Goal: Answer question/provide support

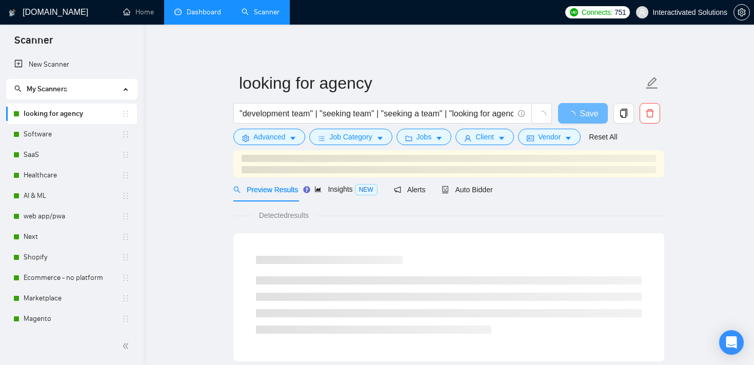
click at [195, 16] on link "Dashboard" at bounding box center [197, 12] width 47 height 9
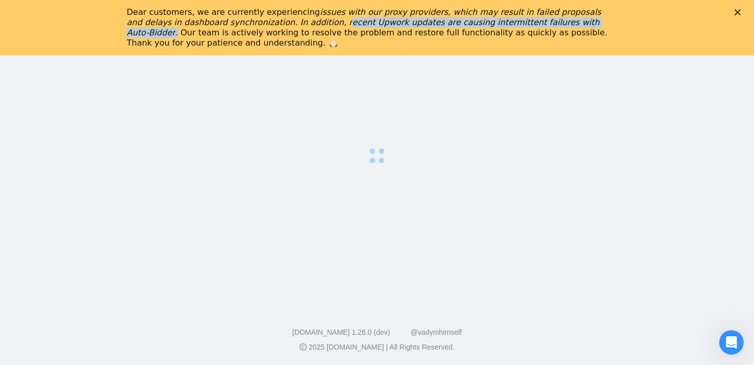
drag, startPoint x: 275, startPoint y: 21, endPoint x: 550, endPoint y: 27, distance: 274.5
click at [550, 27] on div "Dear customers, we are currently experiencing issues with our proxy providers, …" at bounding box center [369, 27] width 484 height 41
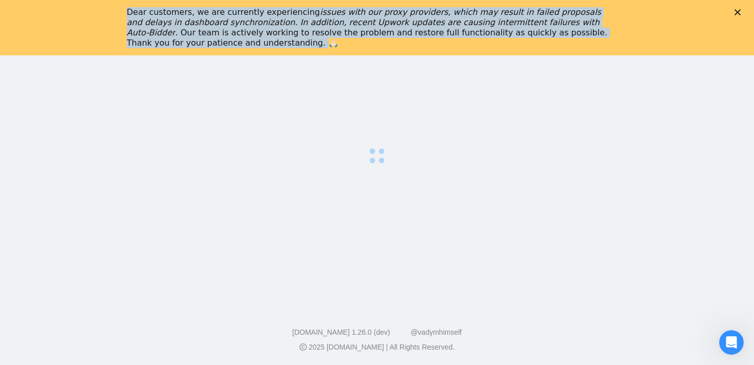
drag, startPoint x: 127, startPoint y: 9, endPoint x: 186, endPoint y: 45, distance: 69.3
click at [186, 45] on div "Dear customers, we are currently experiencing issues with our proxy providers, …" at bounding box center [369, 27] width 484 height 41
copy div "Dear customers, we are currently experiencing issues with our proxy providers, …"
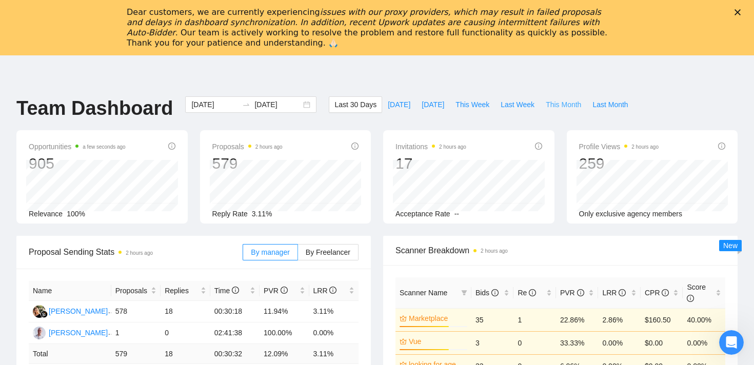
click at [565, 106] on span "This Month" at bounding box center [563, 104] width 35 height 11
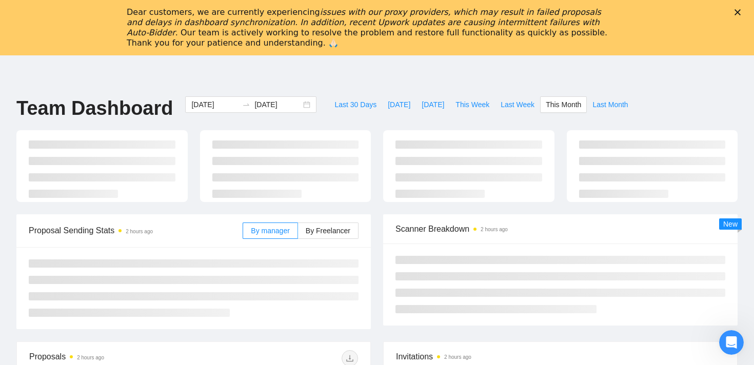
type input "[DATE]"
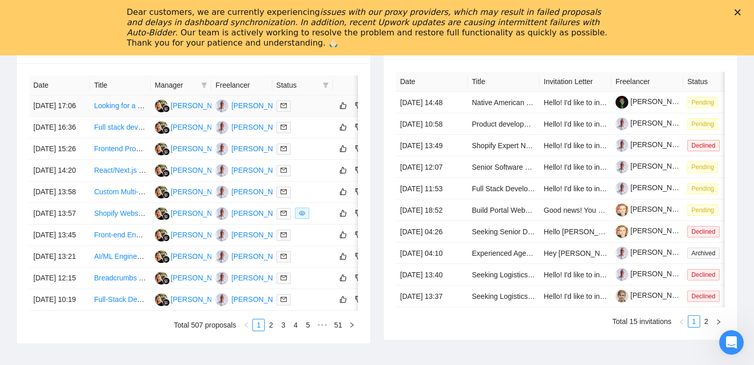
click at [332, 117] on td at bounding box center [302, 106] width 61 height 22
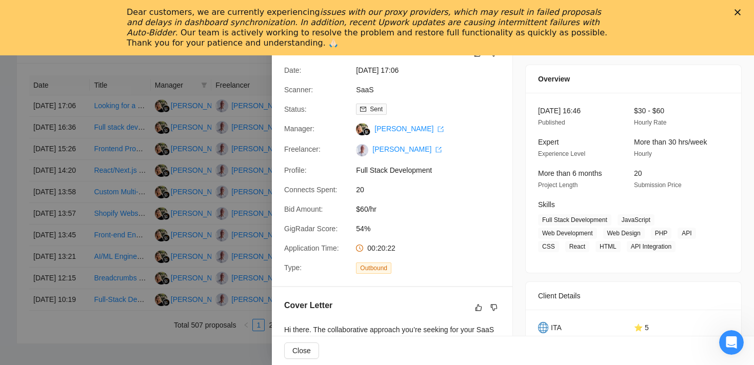
click at [225, 160] on div at bounding box center [377, 182] width 754 height 365
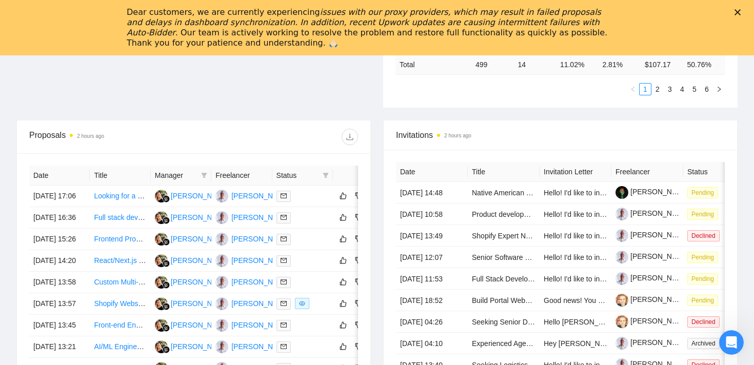
scroll to position [396, 0]
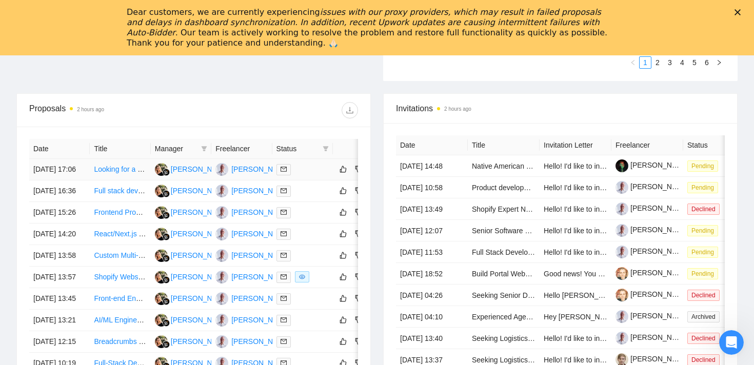
click at [313, 170] on div at bounding box center [302, 170] width 52 height 12
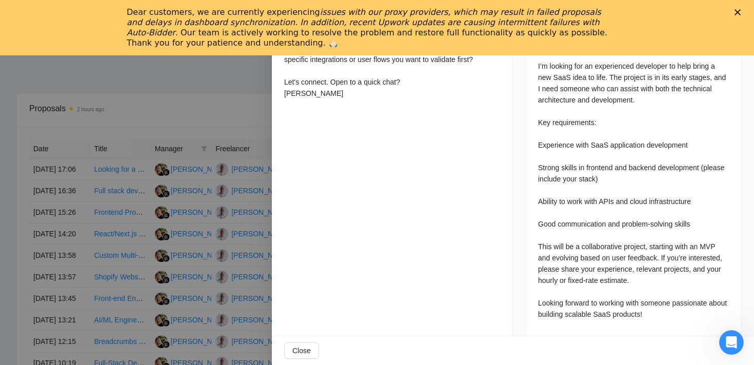
scroll to position [440, 0]
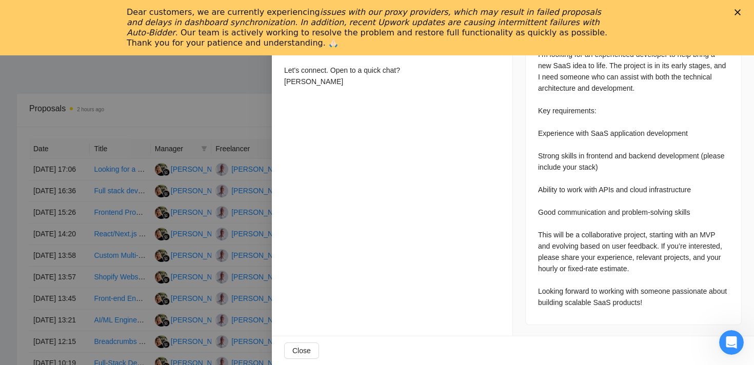
click at [103, 173] on div at bounding box center [377, 182] width 754 height 365
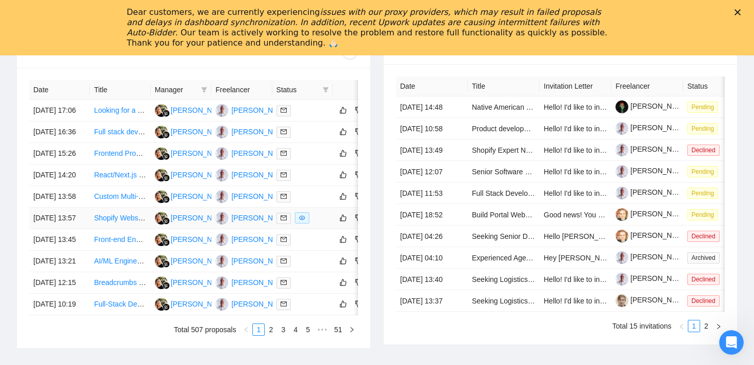
scroll to position [460, 0]
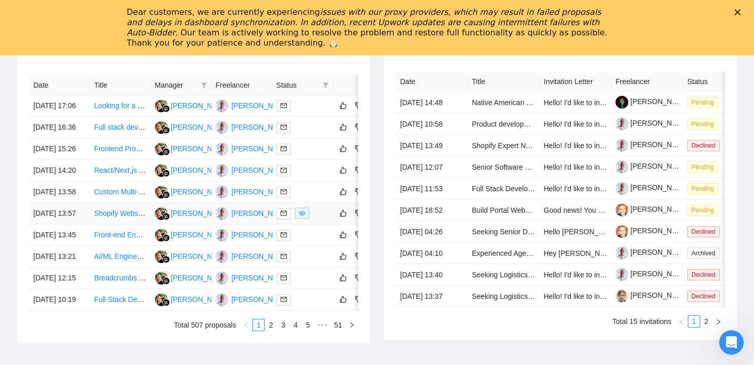
click at [337, 225] on td at bounding box center [350, 214] width 35 height 22
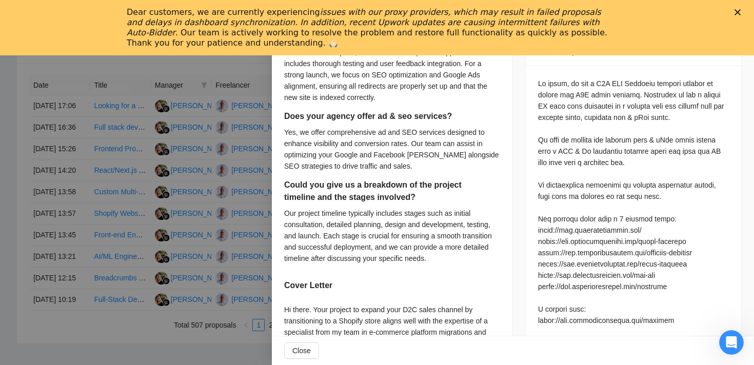
scroll to position [405, 0]
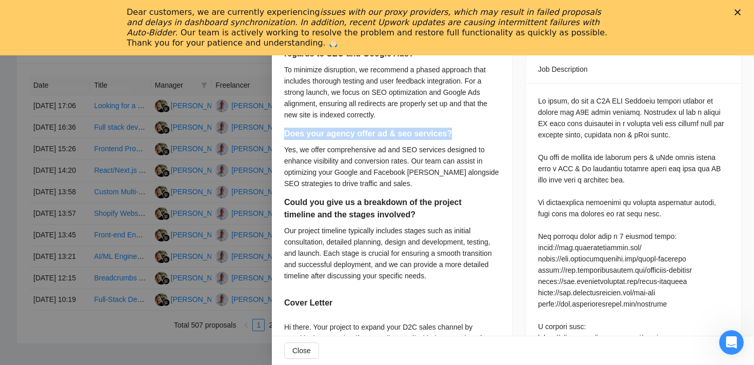
drag, startPoint x: 280, startPoint y: 134, endPoint x: 475, endPoint y: 140, distance: 196.0
click at [475, 140] on div "Can you send us the links to other shopify sites similar to ours that your agen…" at bounding box center [392, 229] width 241 height 692
copy h5 "Does your agency offer ad & seo services?"
click at [428, 165] on div "Yes, we offer comprehensive ad and SEO services designed to enhance visibility …" at bounding box center [392, 166] width 216 height 45
click at [740, 14] on icon "Close" at bounding box center [737, 12] width 6 height 6
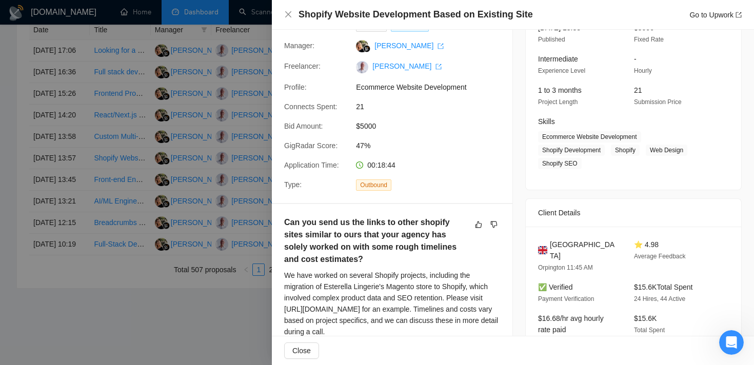
scroll to position [0, 0]
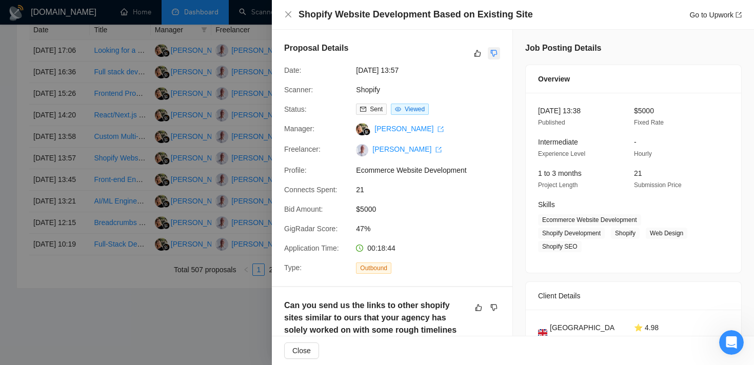
click at [495, 52] on icon "dislike" at bounding box center [493, 53] width 7 height 8
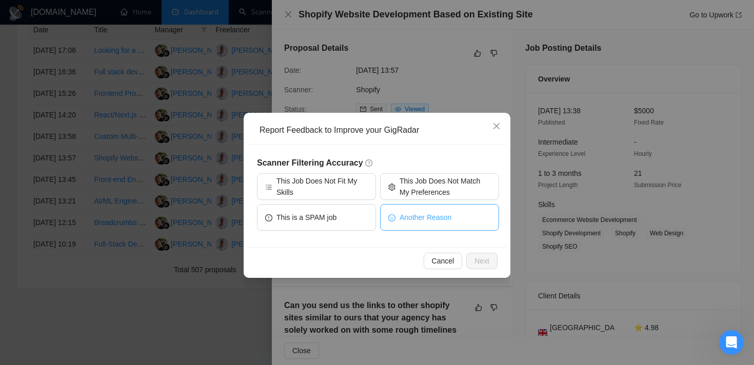
click at [413, 213] on span "Another Reason" at bounding box center [426, 217] width 52 height 11
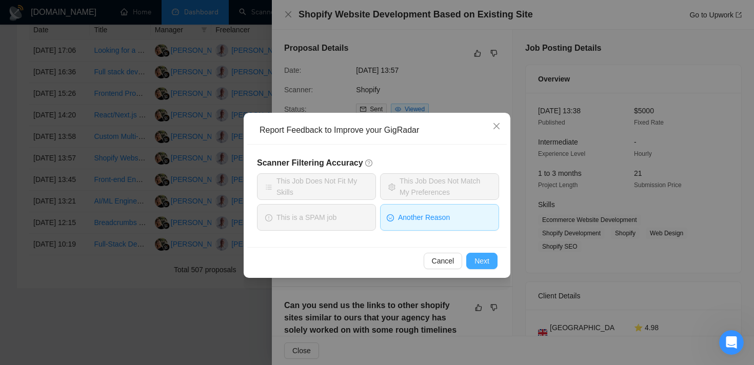
click at [476, 262] on span "Next" at bounding box center [481, 260] width 15 height 11
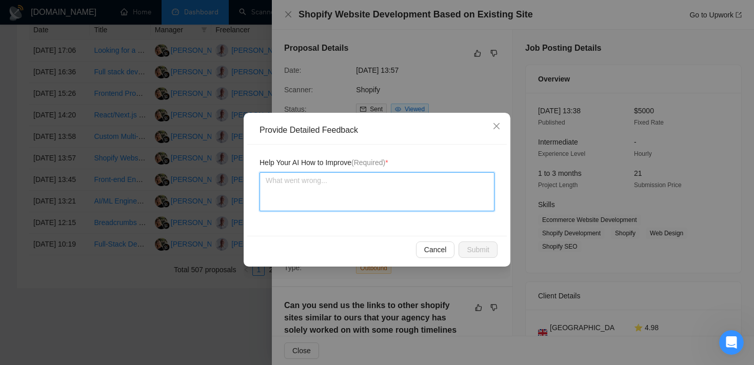
click at [365, 193] on textarea at bounding box center [377, 191] width 235 height 39
type textarea "a"
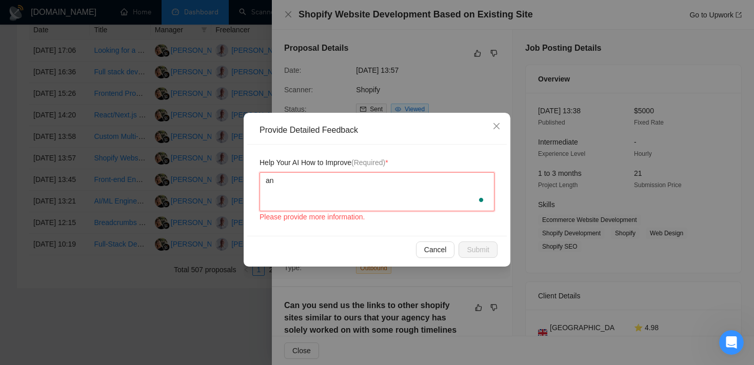
type textarea "ans"
type textarea "answe"
type textarea "answer"
type textarea "answeri"
type textarea "answerin"
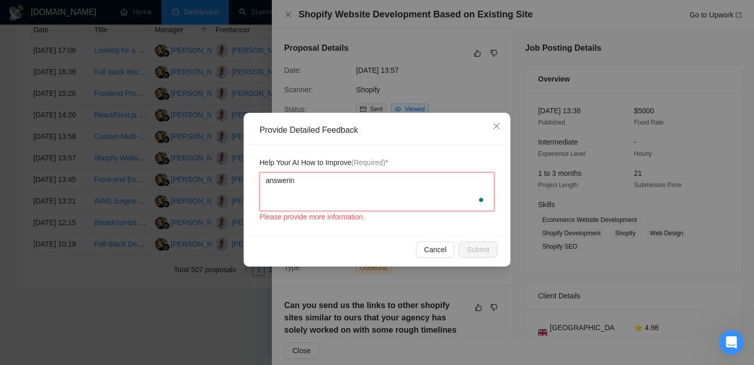
type textarea "answering"
type textarea "answering th"
type textarea "answering thi"
type textarea "answering this"
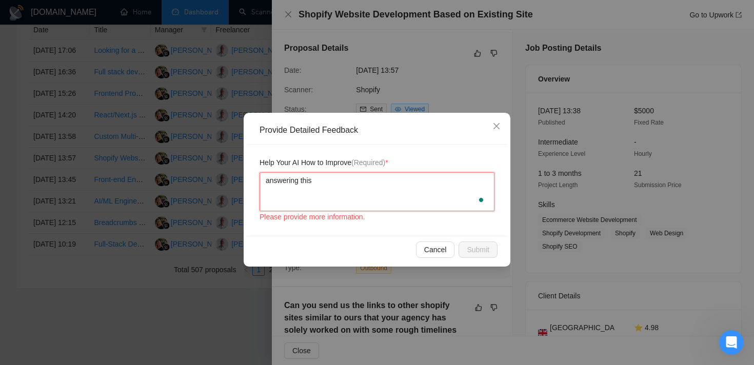
type textarea "answering this"
type textarea "answering this a"
type textarea "answering this ad"
type textarea "answering this add"
type textarea "answering this addi"
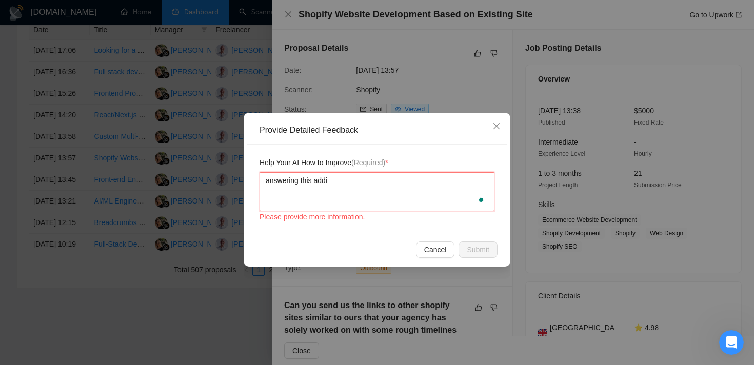
type textarea "answering this addit"
type textarea "answering this [PERSON_NAME]"
type textarea "answering this additio"
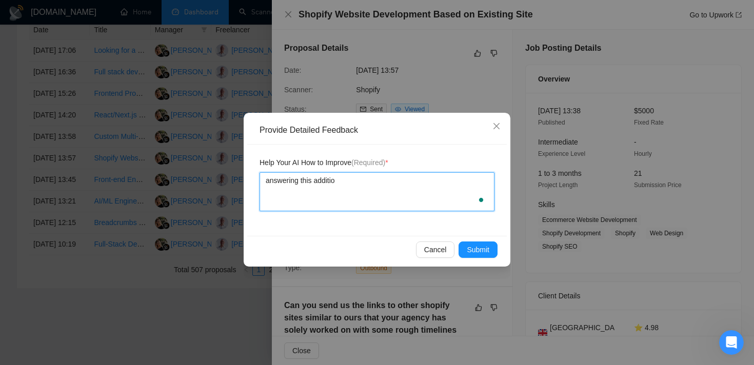
type textarea "answering this addition"
type textarea "answering this additiona"
type textarea "answering this additional"
type textarea "answering this additional qu"
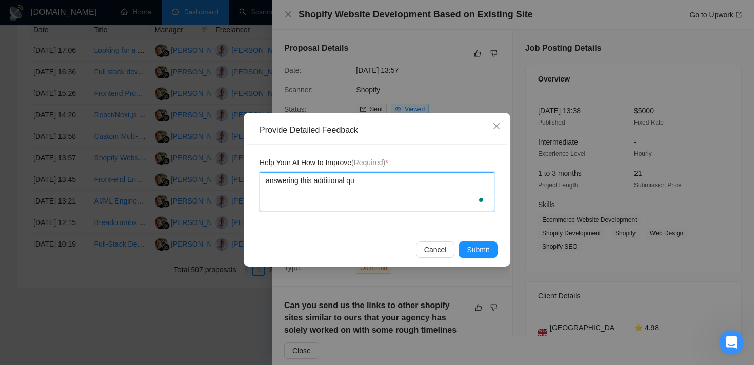
type textarea "answering this additional que"
type textarea "answering this additional ques"
type textarea "answering this additional quesit"
type textarea "answering this additional quesito"
type textarea "answering this additional quesiton"
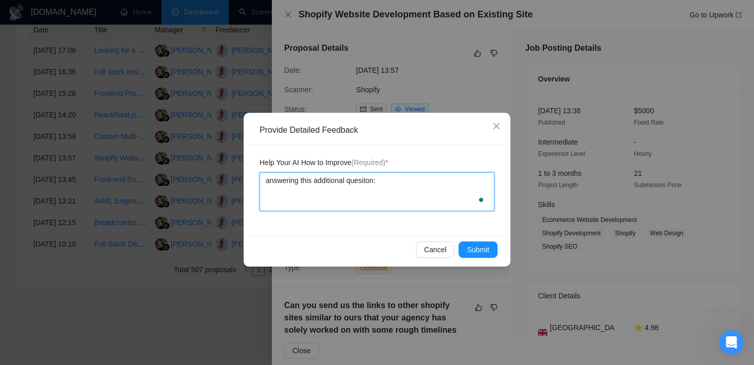
type textarea "answering this additional quesiton:"
type textarea "answering this additional quesiton: '"
type textarea "answering this additional quesiton: ''"
paste textarea "Does your agency offer ad & seo services?"
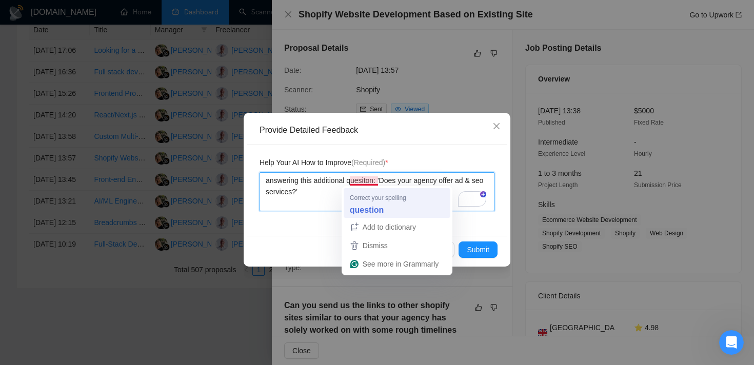
type textarea "answering this additional quesiton: 'Does your agency offer ad & seo services?'"
type textarea "answering this additional question: 'Does your agency offer ad & seo services?'"
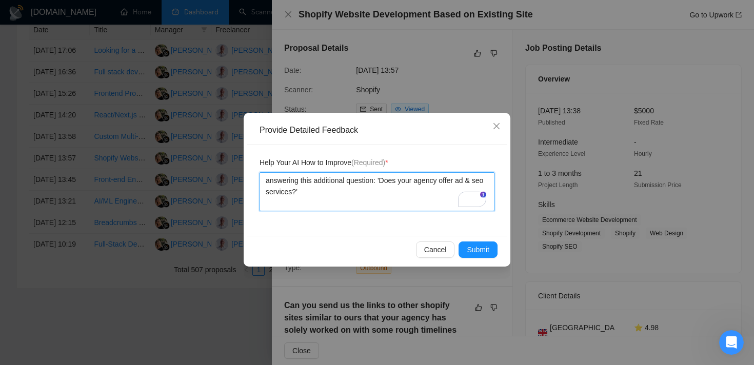
click at [274, 180] on textarea "answering this additional question: 'Does your agency offer ad & seo services?'" at bounding box center [377, 191] width 235 height 39
click at [277, 179] on textarea "answering this additional question: 'Does your agency offer ad & seo services?'" at bounding box center [377, 191] width 235 height 39
type textarea "th this additional question: 'Does your agency offer ad & seo services?'"
type textarea "the this additional question: 'Does your agency offer ad & seo services?'"
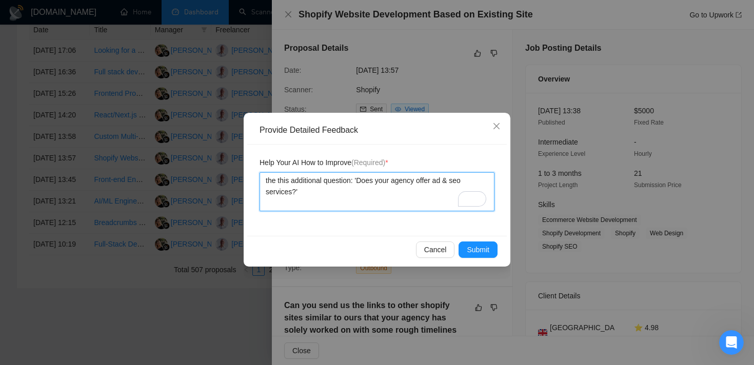
type textarea "the this additional question: 'Does your agency offer ad & seo services?'"
type textarea "the a this additional question: 'Does your agency offer ad & seo services?'"
type textarea "the an this additional question: 'Does your agency offer ad & seo services?'"
type textarea "the ans this additional question: 'Does your agency offer ad & seo services?'"
type textarea "the answ this additional question: 'Does your agency offer ad & seo services?'"
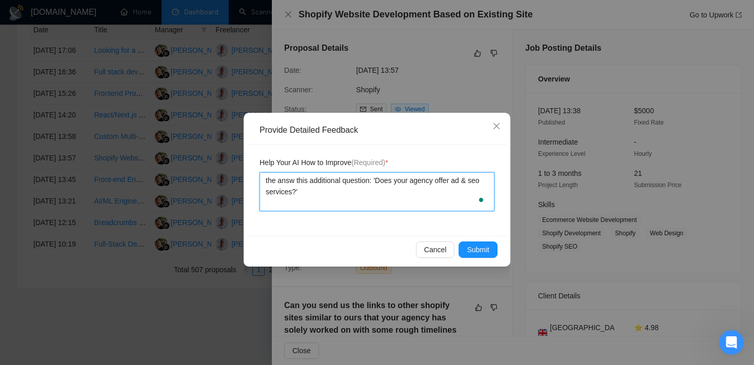
type textarea "the answe this additional question: 'Does your agency offer ad & seo services?'"
type textarea "the answer this additional question: 'Does your agency offer ad & seo services?'"
type textarea "the answer p this additional question: 'Does your agency offer ad & seo service…"
type textarea "the answer pr this additional question: 'Does your agency offer ad & seo servic…"
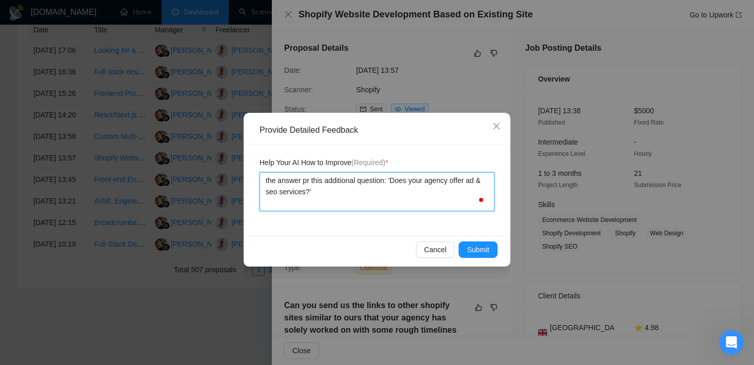
type textarea "the answer pro this additional question: 'Does your agency offer ad & seo servi…"
type textarea "the answer prov this additional question: 'Does your agency offer ad & seo serv…"
type textarea "the answer provi this additional question: 'Does your agency offer ad & seo ser…"
type textarea "the answer provid this additional question: 'Does your agency offer ad & seo se…"
type textarea "the answer provide this additional question: 'Does your agency offer ad & seo s…"
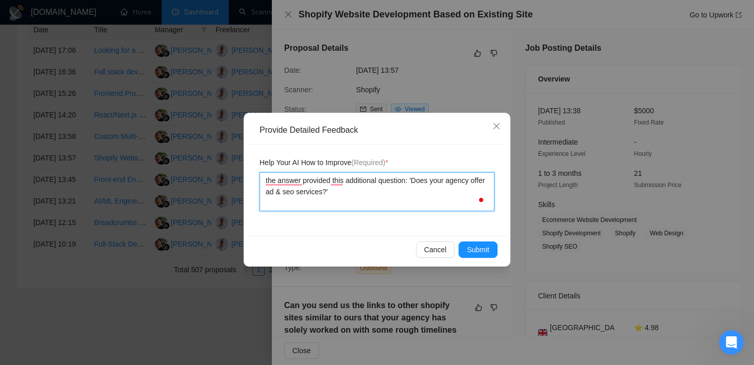
type textarea "the answer provided this additional question: 'Does your agency offer ad & seo …"
type textarea "the answer provided t this additional question: 'Does your agency offer ad & se…"
click at [275, 183] on textarea "the answer provided to this additional question: 'Does your agency offer ad & s…" at bounding box center [377, 191] width 235 height 39
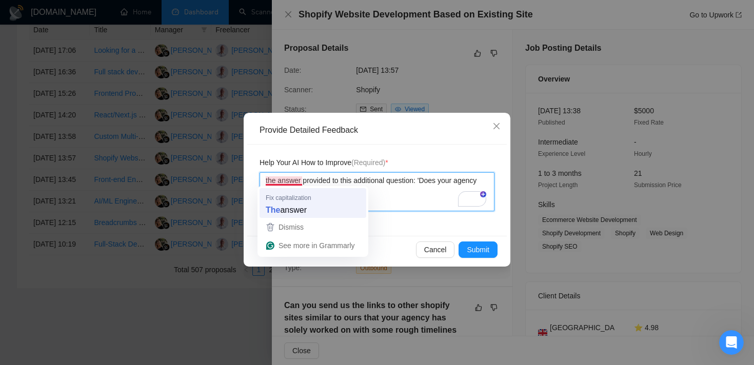
type textarea "the answer provided to this additional question: 'Does your agency offer ad & s…"
type textarea "The answer provided to this additional question: 'Does your agency offer ad & s…"
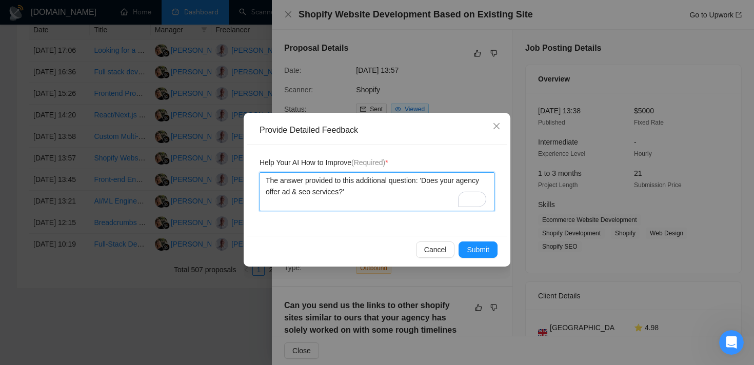
click at [352, 190] on textarea "The answer provided to this additional question: 'Does your agency offer ad & s…" at bounding box center [377, 191] width 235 height 39
click at [368, 194] on textarea "The answer provided to this additional question: 'Does your agency offer ad & s…" at bounding box center [377, 191] width 235 height 39
type textarea "The answer provided to this additional question: 'Does your agency offer ad & s…"
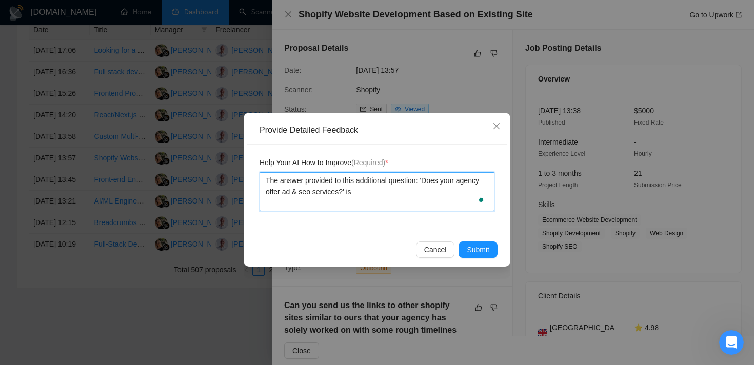
type textarea "The answer provided to this additional question: 'Does your agency offer ad & s…"
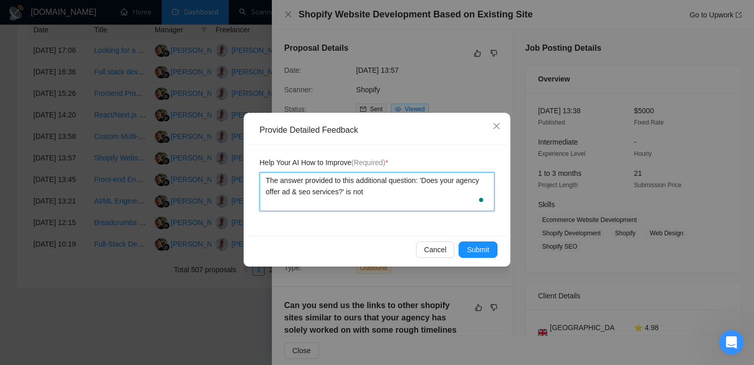
type textarea "The answer provided to this additional question: 'Does your agency offer ad & s…"
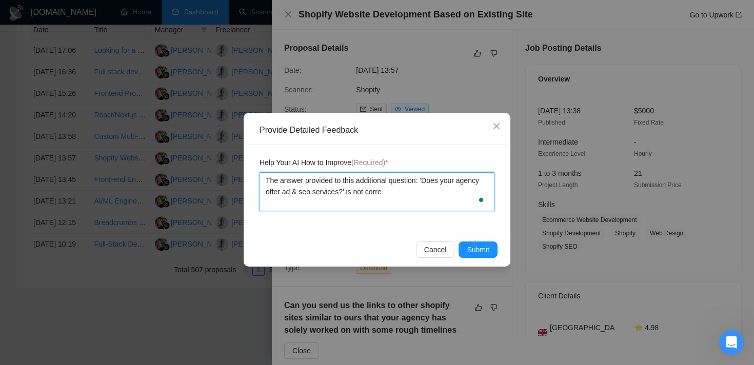
type textarea "The answer provided to this additional question: 'Does your agency offer ad & s…"
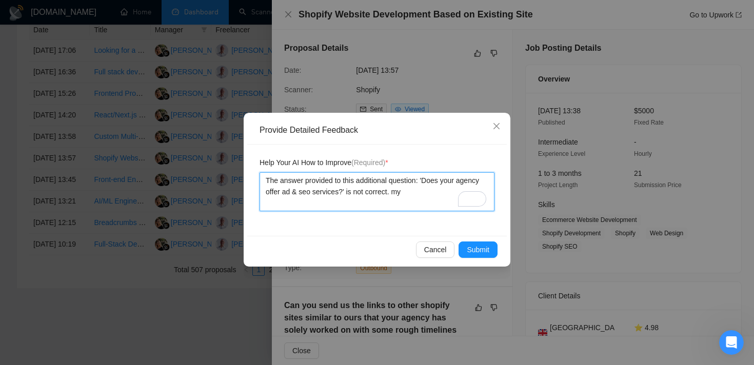
type textarea "The answer provided to this additional question: 'Does your agency offer ad & s…"
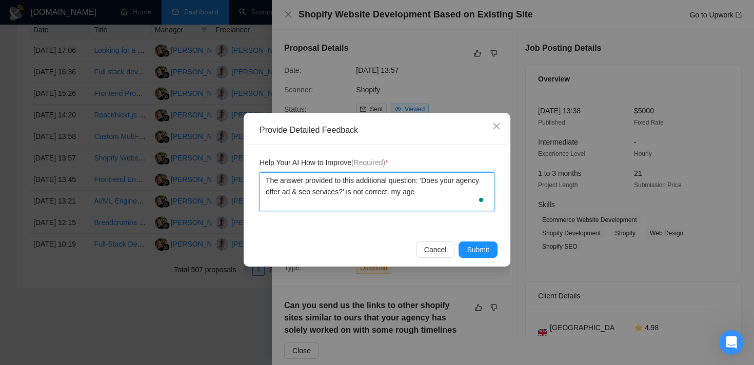
type textarea "The answer provided to this additional question: 'Does your agency offer ad & s…"
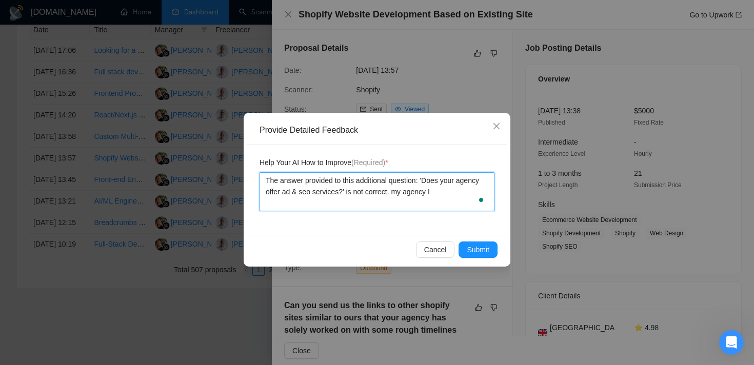
type textarea "The answer provided to this additional question: 'Does your agency offer ad & s…"
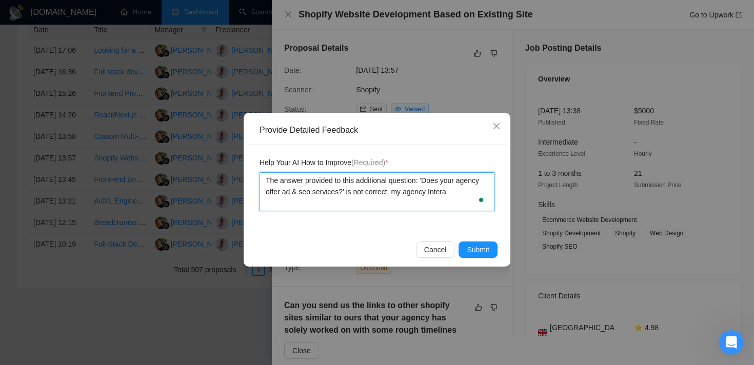
type textarea "The answer provided to this additional question: 'Does your agency offer ad & s…"
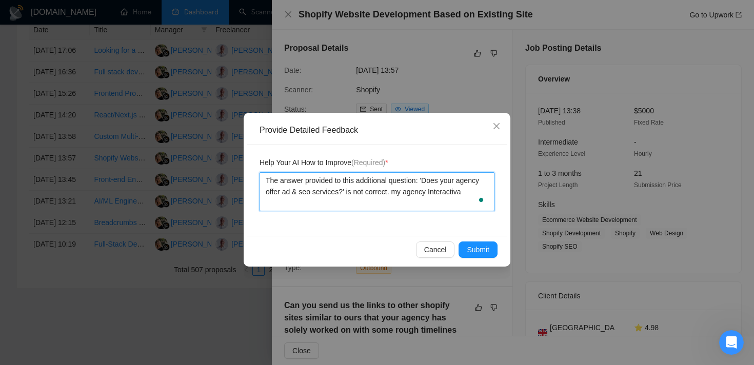
type textarea "The answer provided to this additional question: 'Does your agency offer ad & s…"
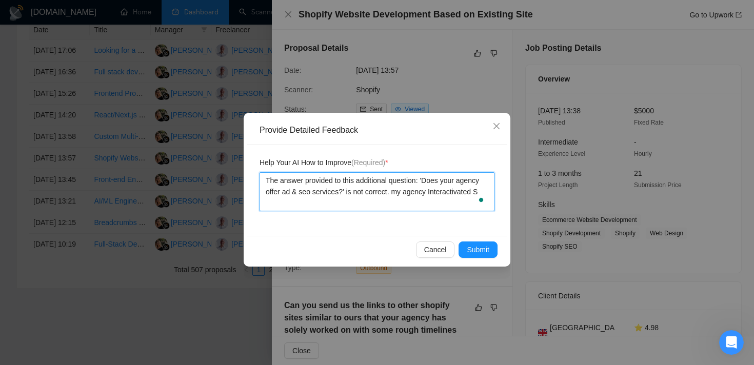
type textarea "The answer provided to this additional question: 'Does your agency offer ad & s…"
drag, startPoint x: 284, startPoint y: 191, endPoint x: 342, endPoint y: 193, distance: 58.0
click at [342, 193] on textarea "The answer provided to this additional question: 'Does your agency offer ad & s…" at bounding box center [377, 191] width 235 height 39
click at [359, 206] on textarea "The answer provided to this additional question: 'Does your agency offer ad & s…" at bounding box center [377, 191] width 235 height 39
paste textarea "ad & seo services"
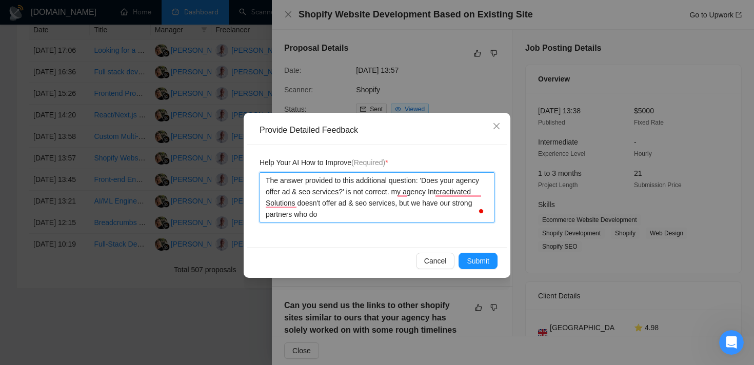
click at [332, 222] on textarea "The answer provided to this additional question: 'Does your agency offer ad & s…" at bounding box center [377, 197] width 235 height 50
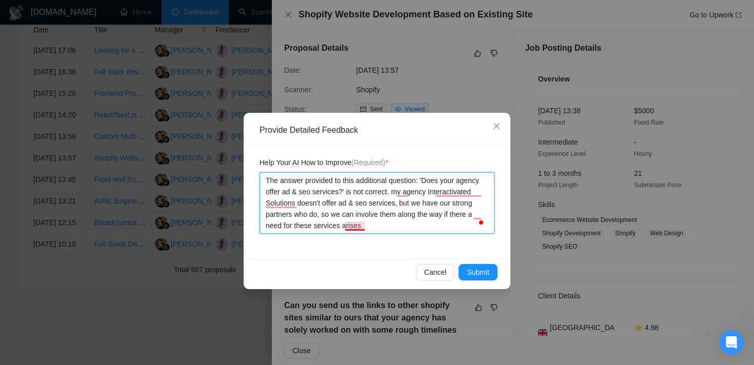
click at [353, 227] on textarea "The answer provided to this additional question: 'Does your agency offer ad & s…" at bounding box center [377, 203] width 235 height 62
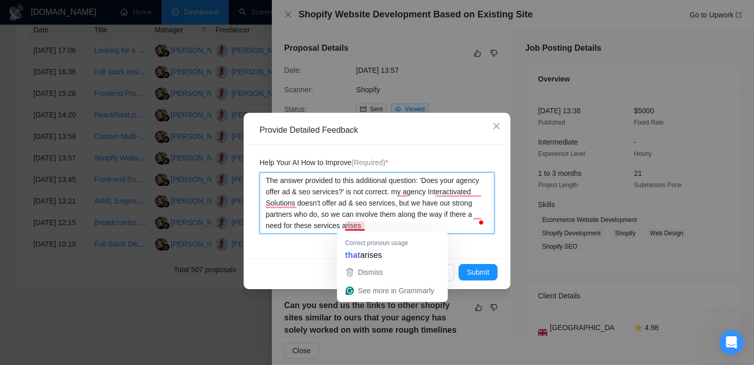
click at [396, 226] on textarea "The answer provided to this additional question: 'Does your agency offer ad & s…" at bounding box center [377, 203] width 235 height 62
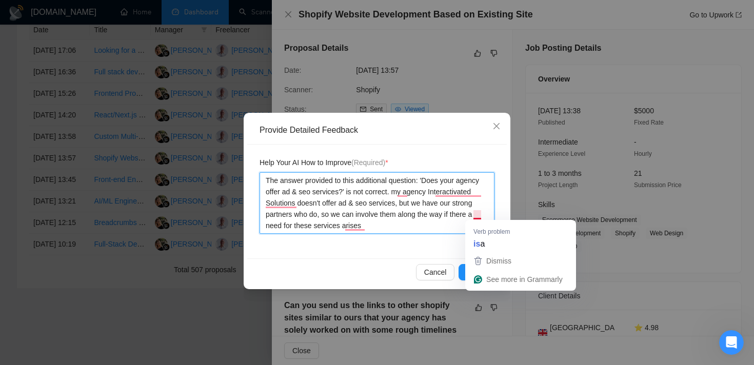
click at [448, 220] on textarea "The answer provided to this additional question: 'Does your agency offer ad & s…" at bounding box center [377, 203] width 235 height 62
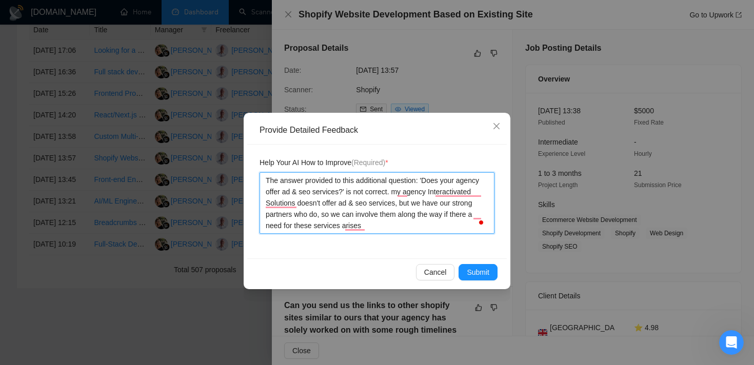
click at [462, 216] on textarea "The answer provided to this additional question: 'Does your agency offer ad & s…" at bounding box center [377, 203] width 235 height 62
click at [379, 220] on textarea "The answer provided to this additional question: 'Does your agency offer ad & s…" at bounding box center [377, 203] width 235 height 62
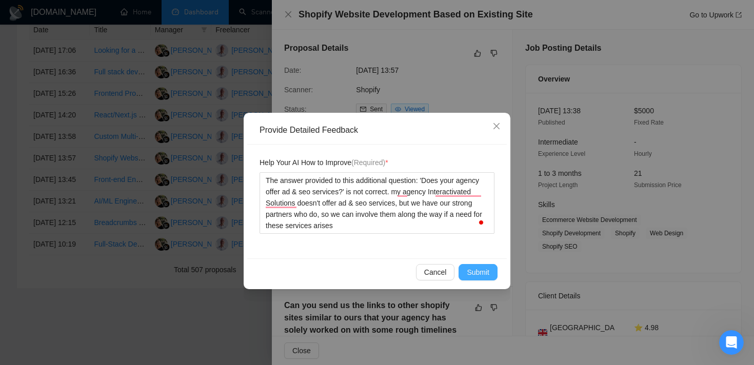
click at [475, 274] on span "Submit" at bounding box center [478, 272] width 23 height 11
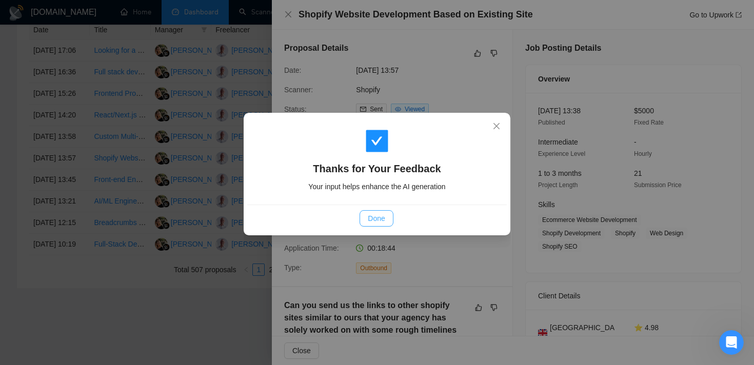
click at [391, 213] on button "Done" at bounding box center [376, 218] width 33 height 16
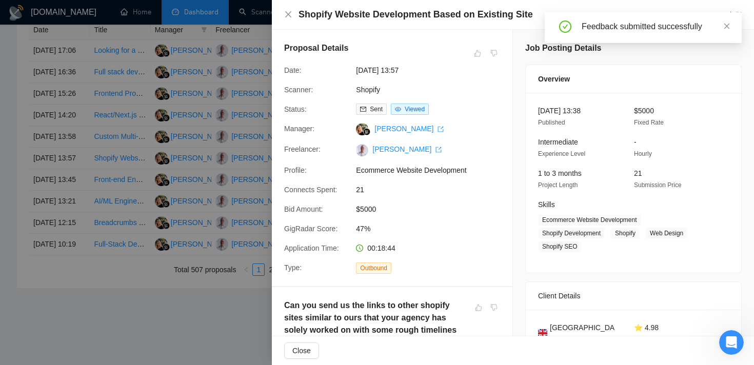
click at [293, 14] on div "Shopify Website Development Based on Existing Site Go to Upwork" at bounding box center [513, 14] width 458 height 13
click at [290, 18] on icon "close" at bounding box center [288, 14] width 8 height 8
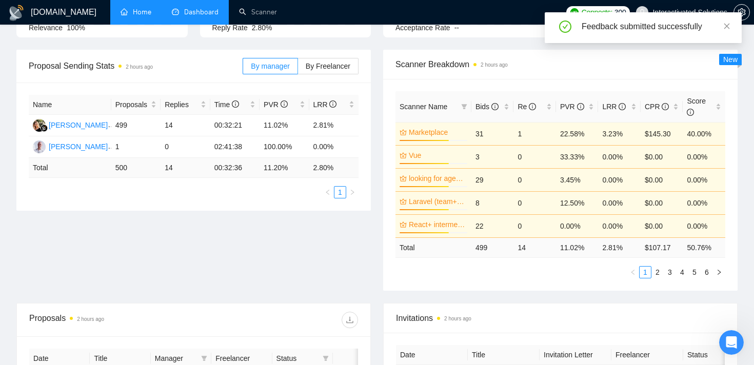
scroll to position [108, 0]
